Goal: Task Accomplishment & Management: Manage account settings

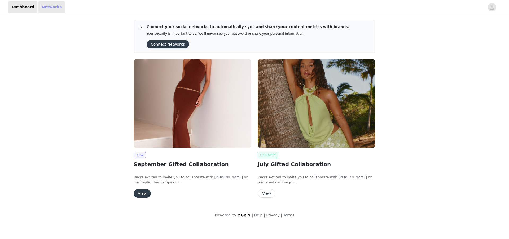
click at [50, 10] on link "Networks" at bounding box center [51, 7] width 26 height 12
click at [50, 9] on link "Networks" at bounding box center [51, 7] width 26 height 12
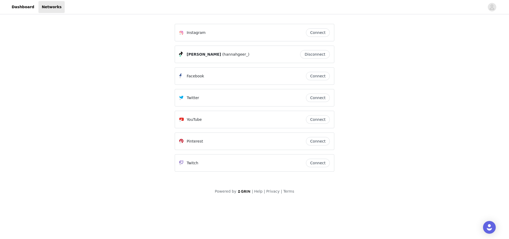
click at [222, 56] on span "(hannahgeer_)" at bounding box center [235, 55] width 27 height 6
copy span "hannahgeer_"
